Goal: Find specific page/section: Find specific page/section

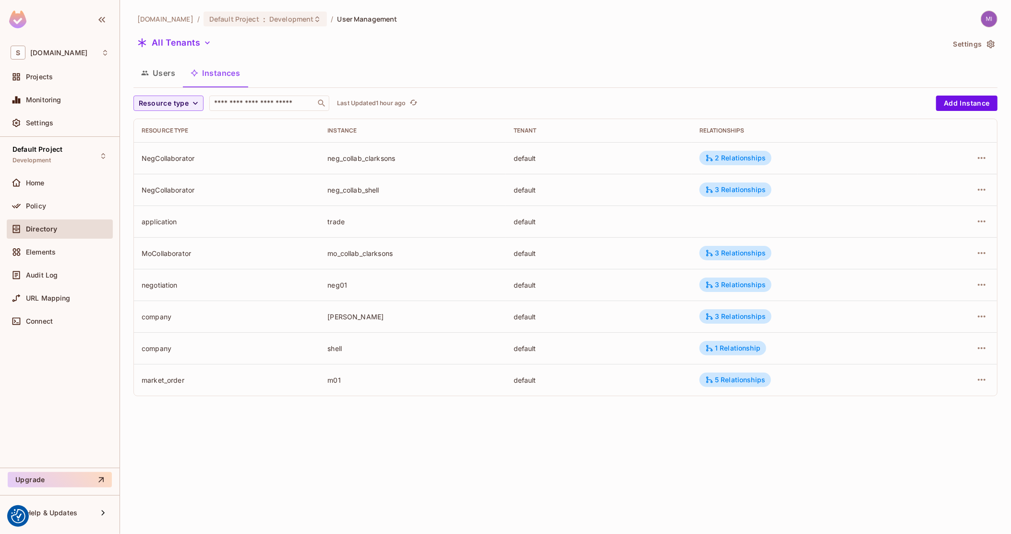
click at [165, 66] on button "Users" at bounding box center [157, 73] width 49 height 24
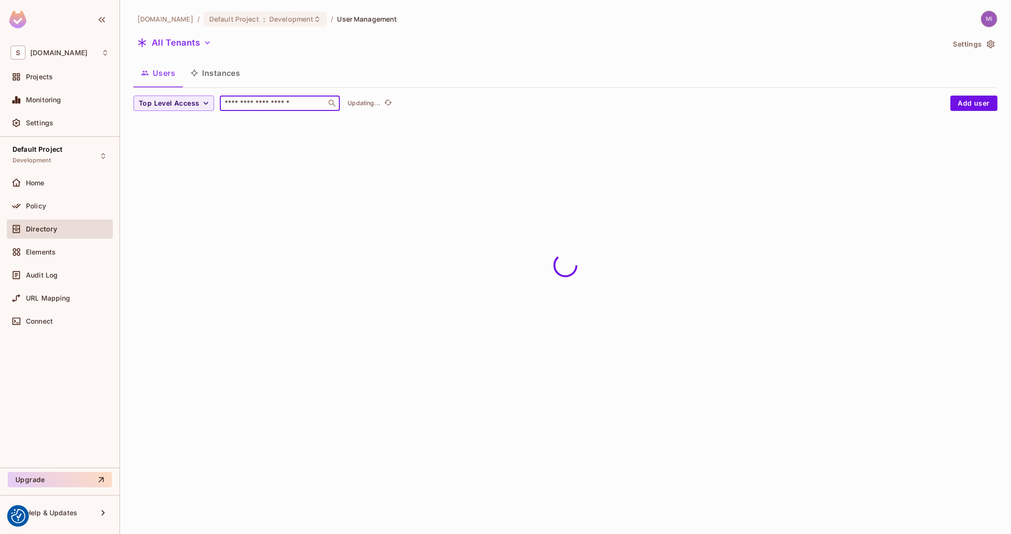
click at [299, 100] on input "text" at bounding box center [273, 103] width 101 height 10
paste input "**********"
type input "**********"
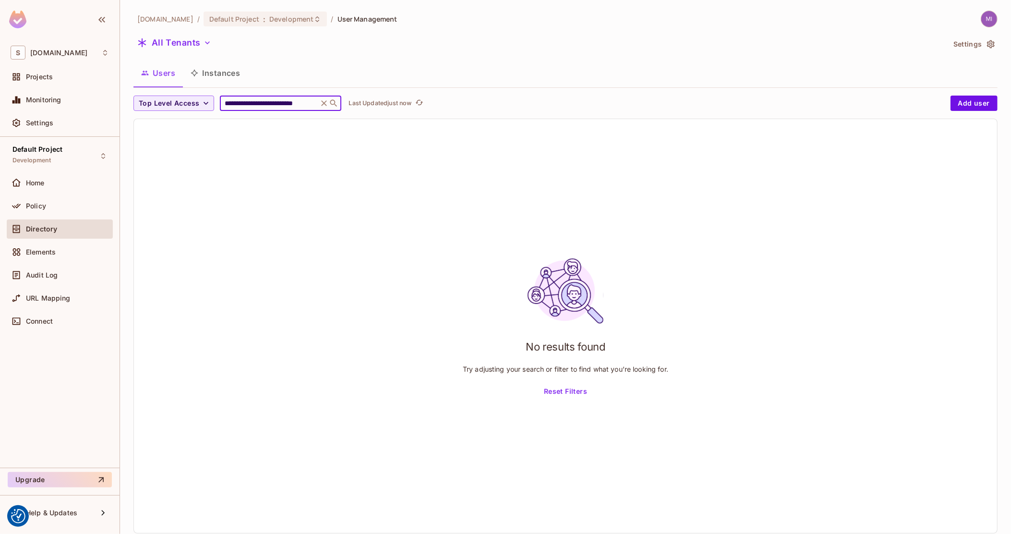
click at [299, 100] on input "**********" at bounding box center [269, 103] width 92 height 10
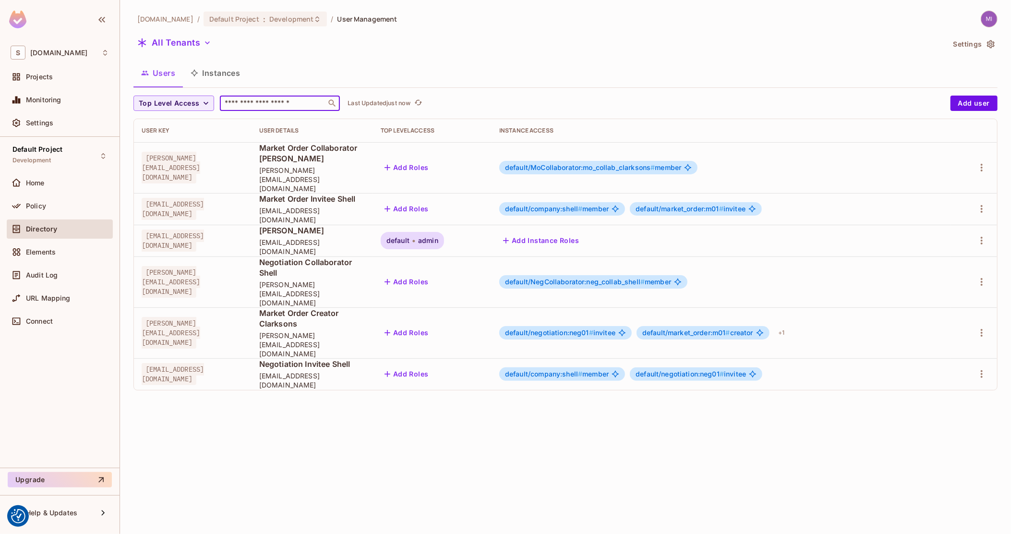
click at [290, 368] on div "[DOMAIN_NAME] / Default Project : Development / User Management All Tenants Set…" at bounding box center [565, 267] width 891 height 534
click at [57, 183] on div "Home" at bounding box center [67, 183] width 83 height 8
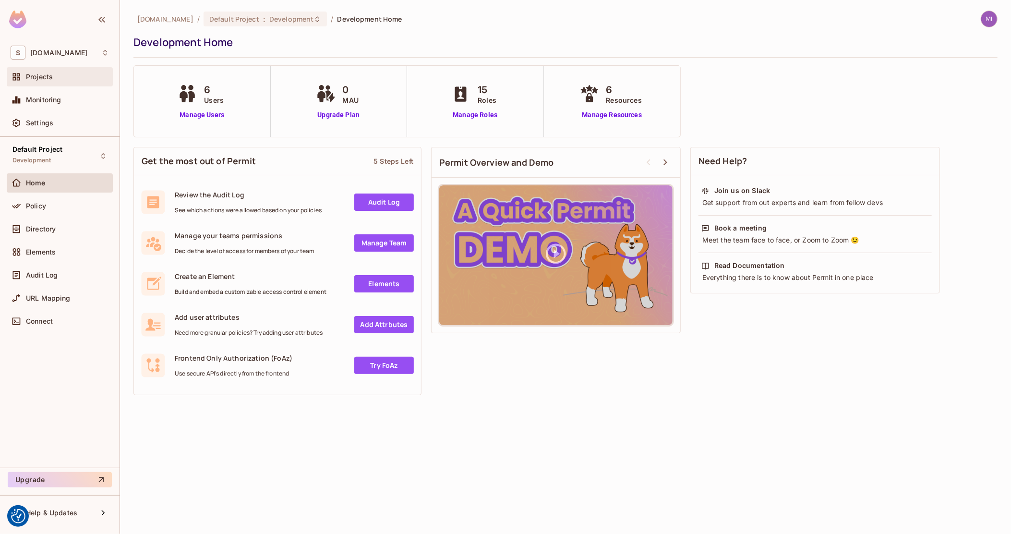
click at [51, 80] on span "Projects" at bounding box center [39, 77] width 27 height 8
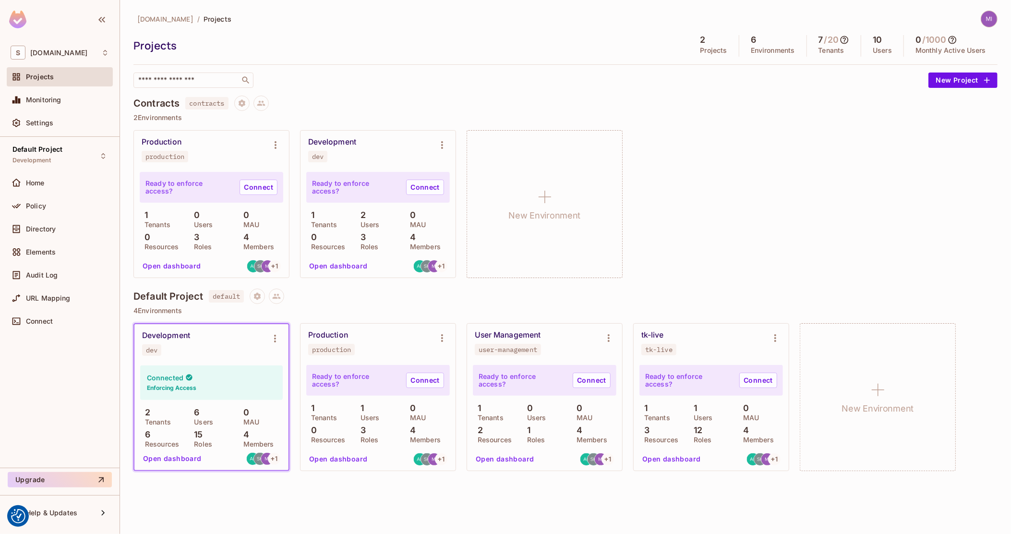
click at [986, 22] on img at bounding box center [989, 19] width 16 height 16
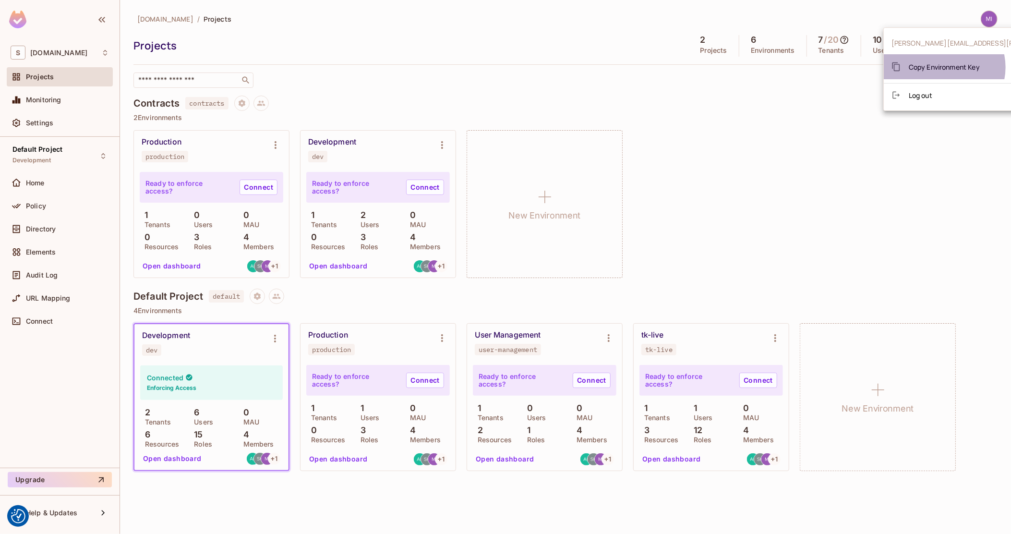
click at [944, 67] on span "Copy Environment Key" at bounding box center [944, 66] width 71 height 9
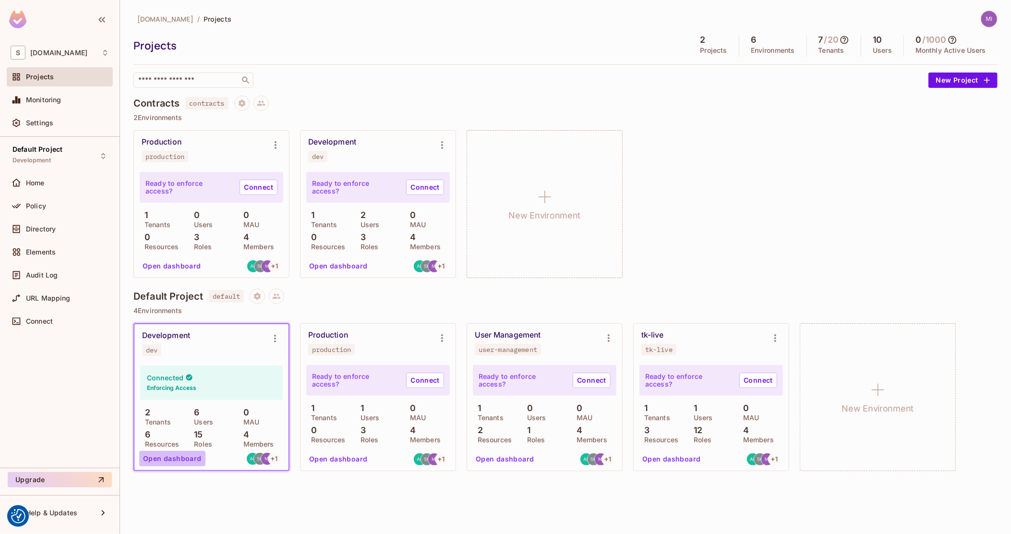
drag, startPoint x: 181, startPoint y: 455, endPoint x: 159, endPoint y: 457, distance: 21.7
click at [181, 455] on button "Open dashboard" at bounding box center [172, 458] width 66 height 15
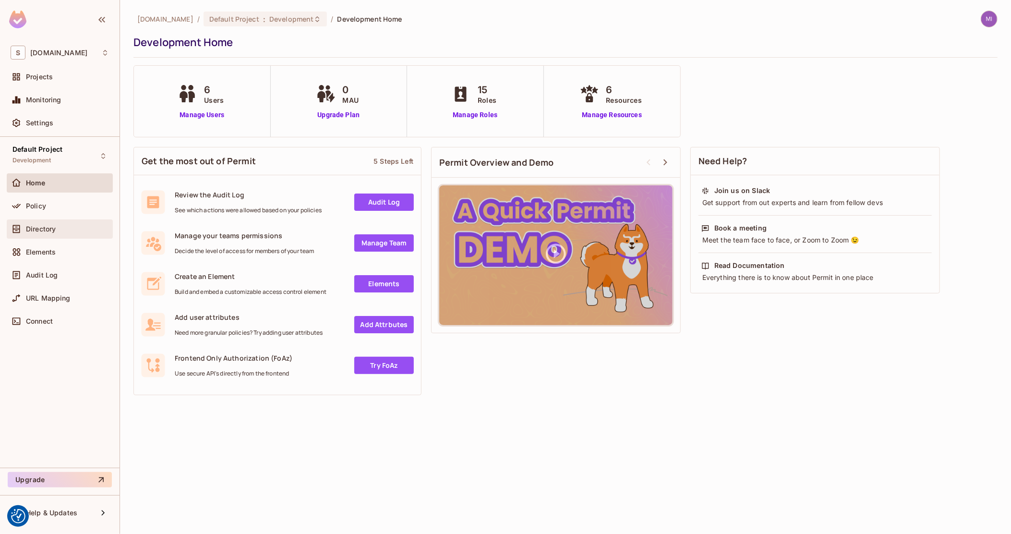
click at [55, 228] on span "Directory" at bounding box center [41, 229] width 30 height 8
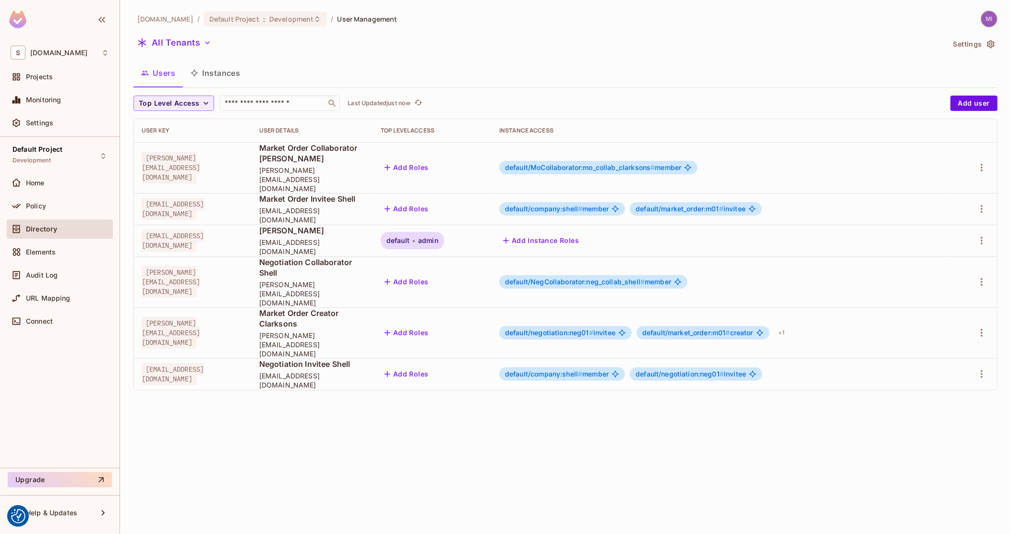
click at [984, 24] on img at bounding box center [989, 19] width 16 height 16
click at [937, 70] on span "Copy Environment Key" at bounding box center [944, 66] width 71 height 9
click at [658, 441] on div "sea.live / Default Project : Development / User Management All Tenants Settings…" at bounding box center [565, 267] width 891 height 534
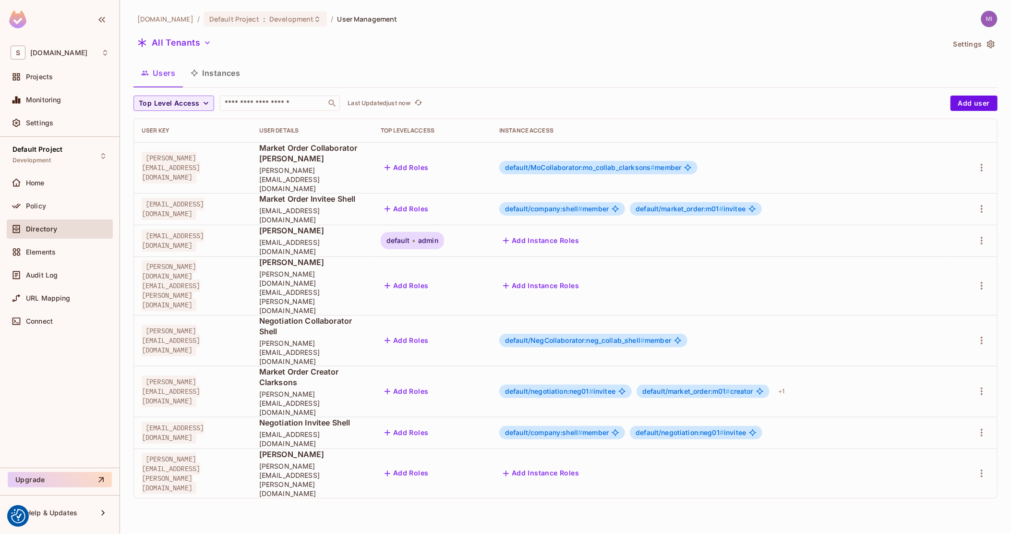
click at [200, 260] on span "wojcik.michal.dev@gmail.com" at bounding box center [171, 285] width 59 height 51
drag, startPoint x: 274, startPoint y: 255, endPoint x: 136, endPoint y: 259, distance: 138.3
click at [136, 259] on td "wojcik.michal.dev@gmail.com" at bounding box center [193, 285] width 118 height 59
click at [251, 448] on td "wojcik.michal.dev5@gmail.com" at bounding box center [193, 472] width 118 height 49
drag, startPoint x: 349, startPoint y: 387, endPoint x: 335, endPoint y: 371, distance: 21.7
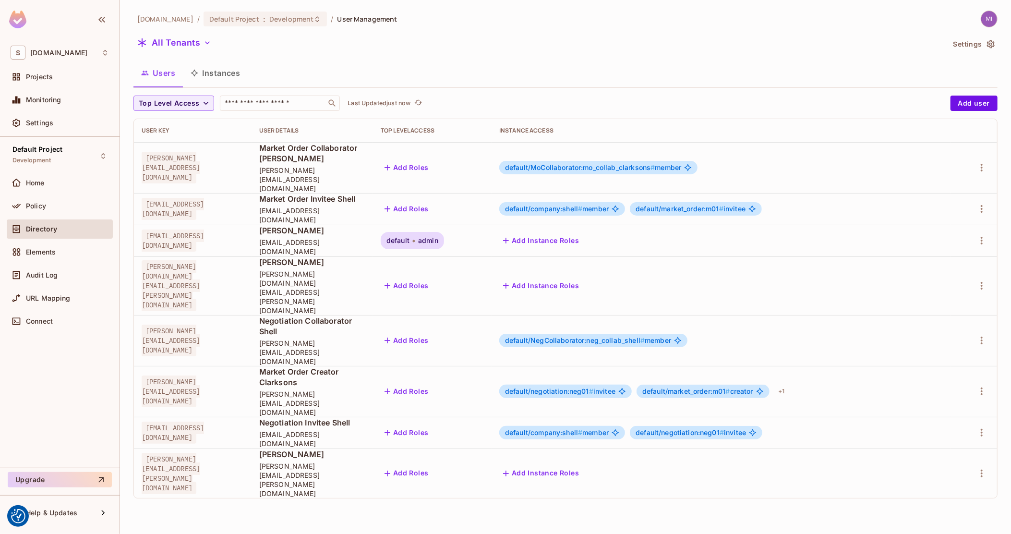
click at [349, 461] on span "wojcik.michal.dev5@gmail.com" at bounding box center [312, 479] width 106 height 36
click at [225, 68] on button "Instances" at bounding box center [215, 73] width 65 height 24
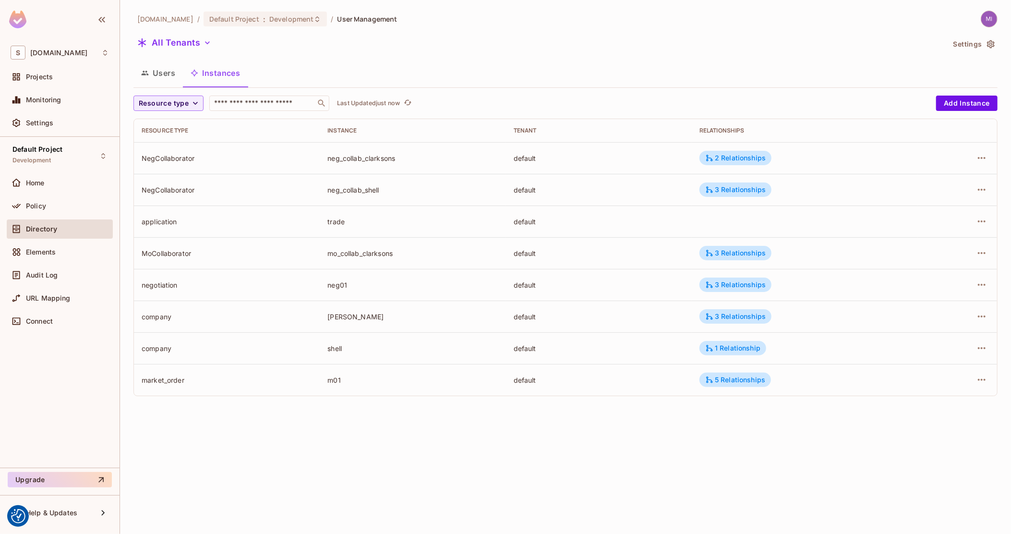
click at [161, 63] on button "Users" at bounding box center [157, 73] width 49 height 24
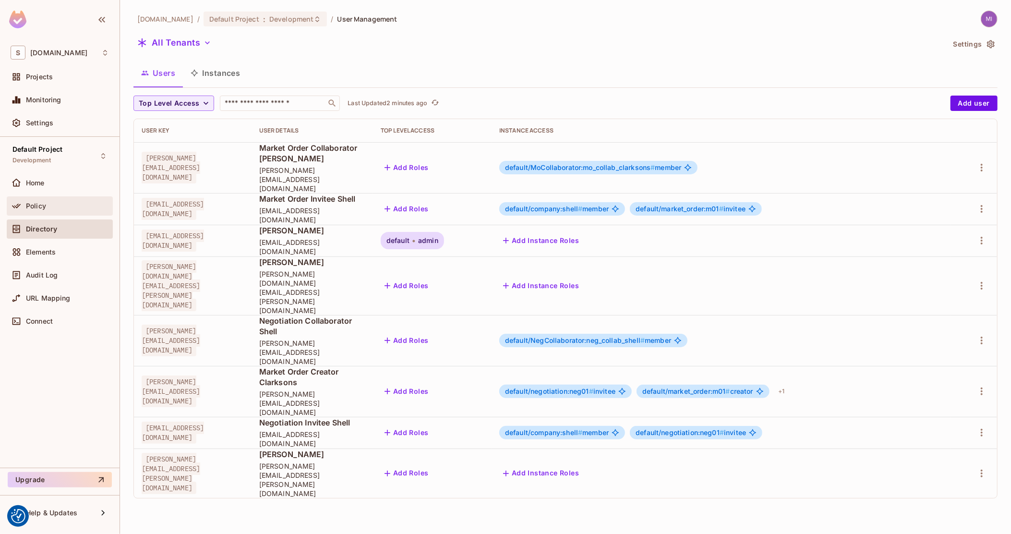
click at [27, 197] on div "Policy" at bounding box center [60, 205] width 106 height 19
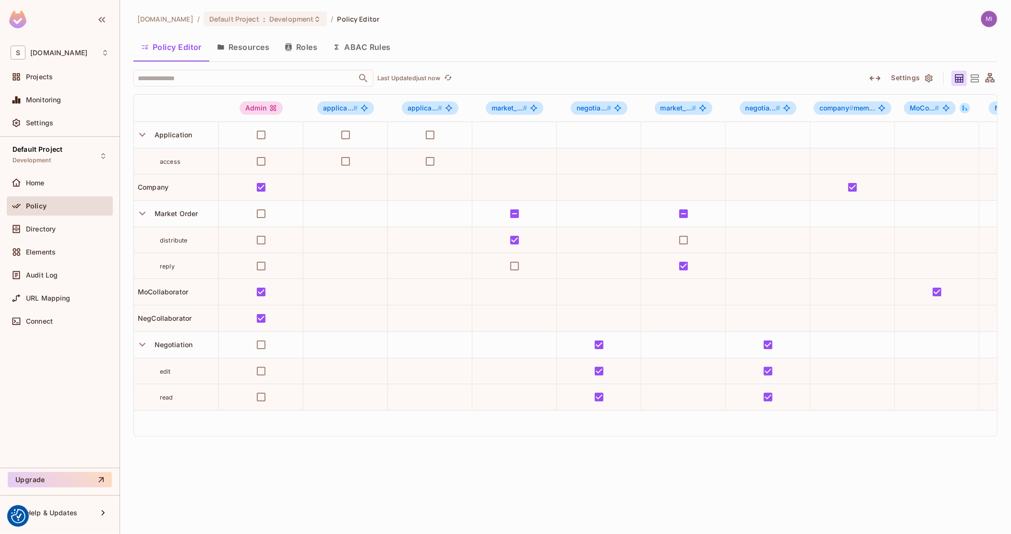
click at [307, 49] on button "Roles" at bounding box center [301, 47] width 48 height 24
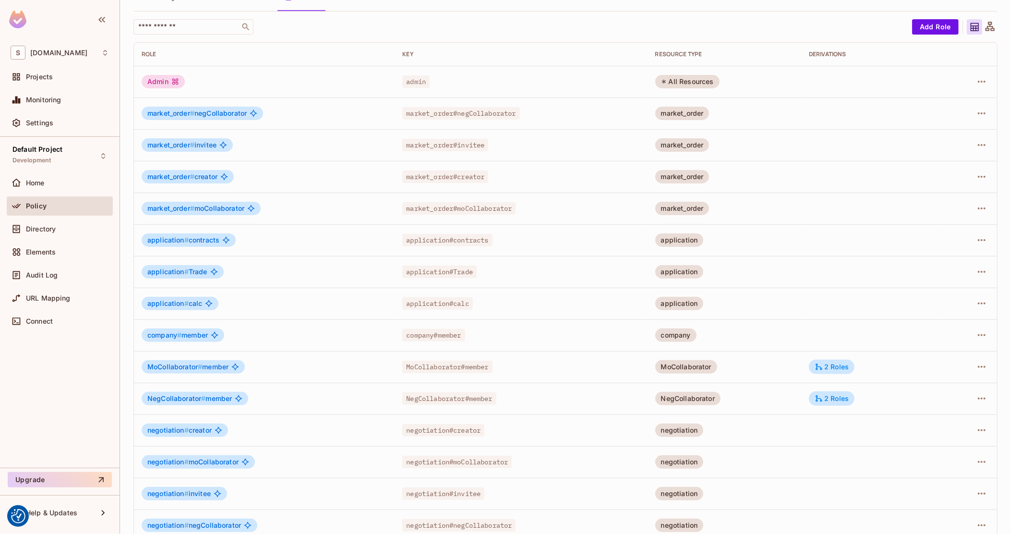
scroll to position [96, 0]
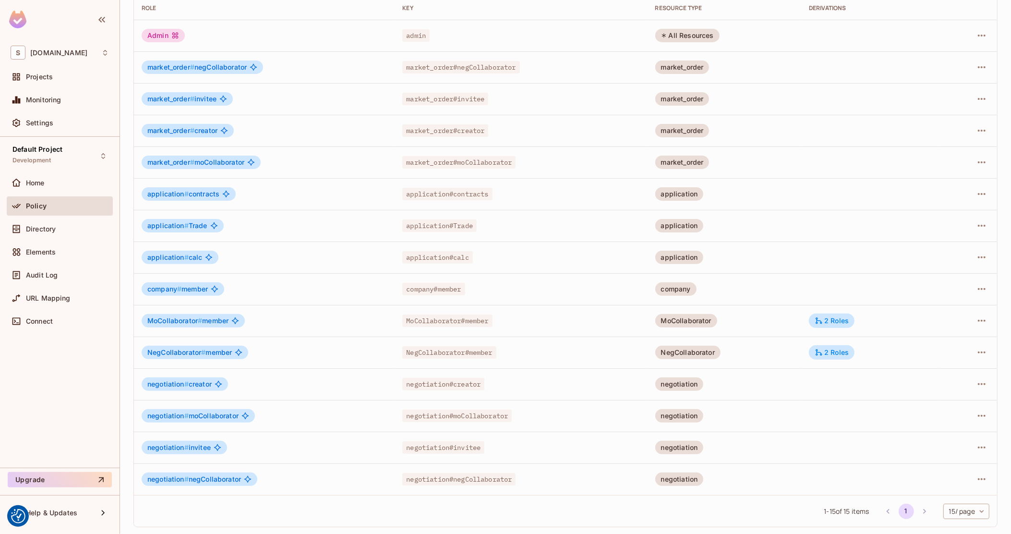
click at [455, 222] on span "application#Trade" at bounding box center [439, 225] width 74 height 12
copy span "application#Trade"
